Goal: Navigation & Orientation: Go to known website

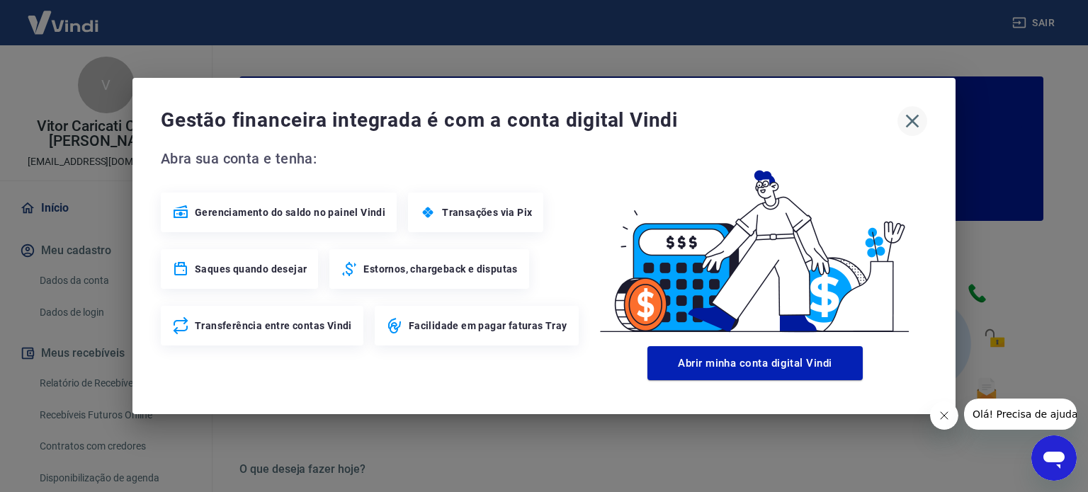
click at [903, 115] on icon "button" at bounding box center [912, 121] width 23 height 23
click at [912, 118] on icon "button" at bounding box center [912, 121] width 23 height 23
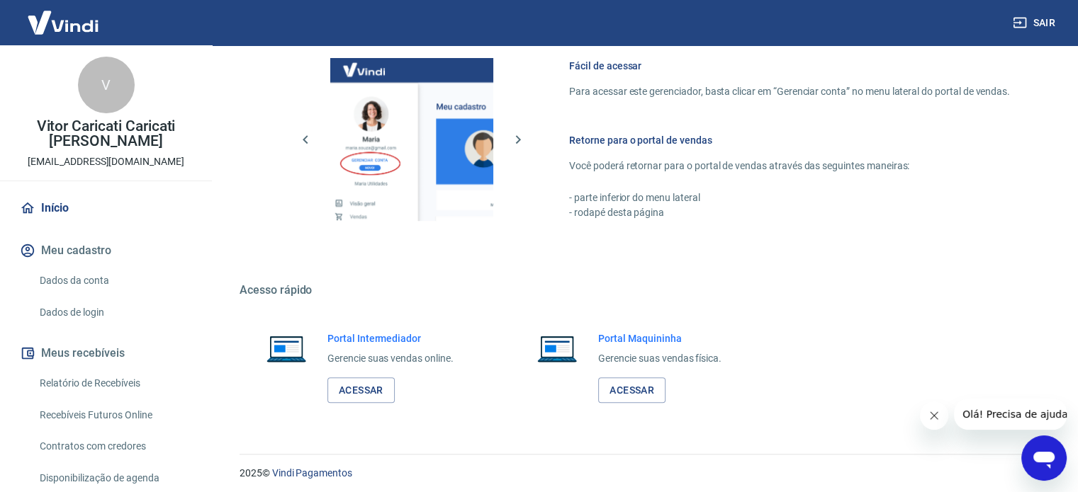
scroll to position [773, 0]
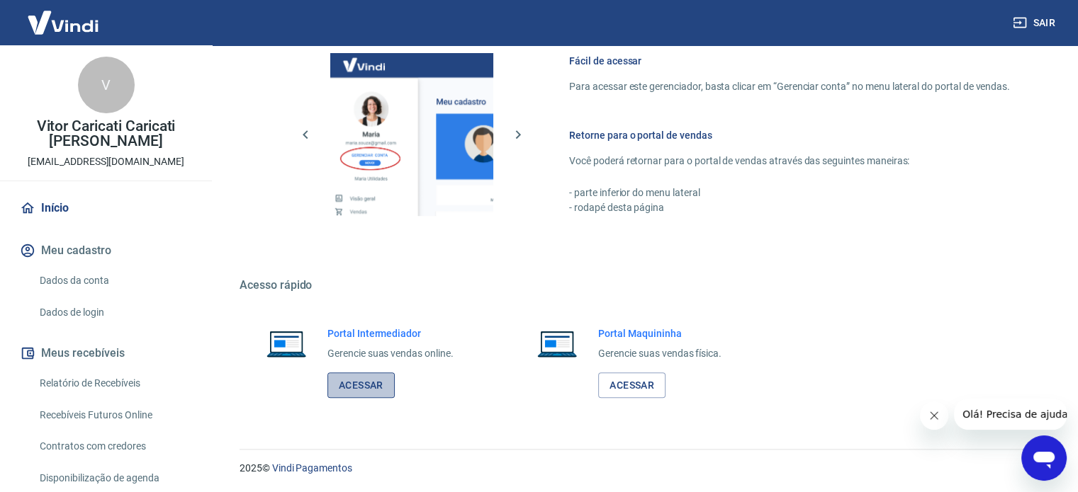
click at [355, 388] on link "Acessar" at bounding box center [360, 386] width 67 height 26
